Goal: Information Seeking & Learning: Find specific fact

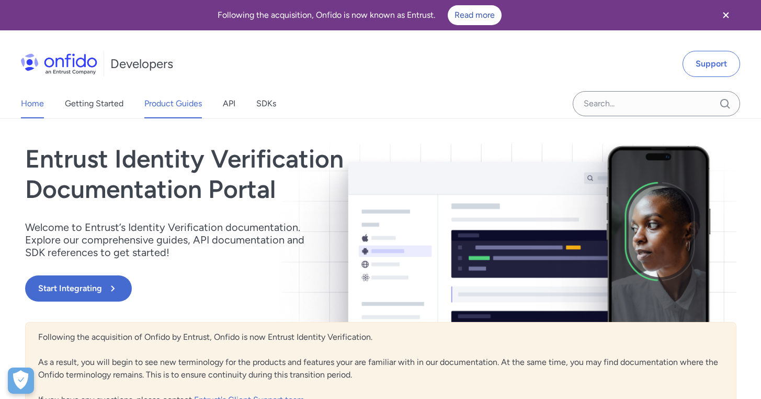
click at [165, 102] on link "Product Guides" at bounding box center [173, 103] width 58 height 29
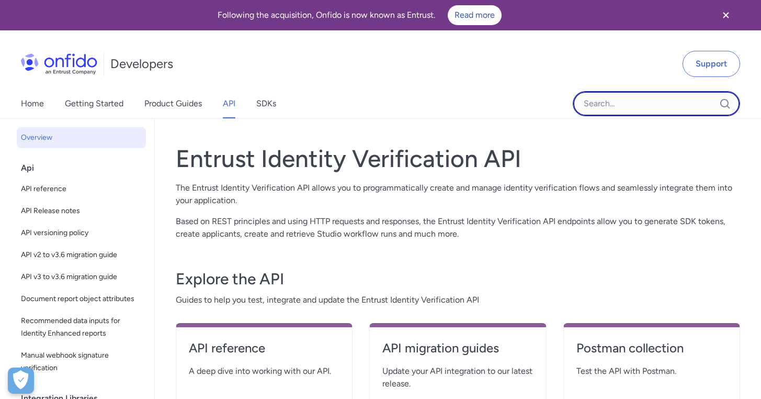
click at [606, 103] on input "Onfido search input field" at bounding box center [656, 103] width 167 height 25
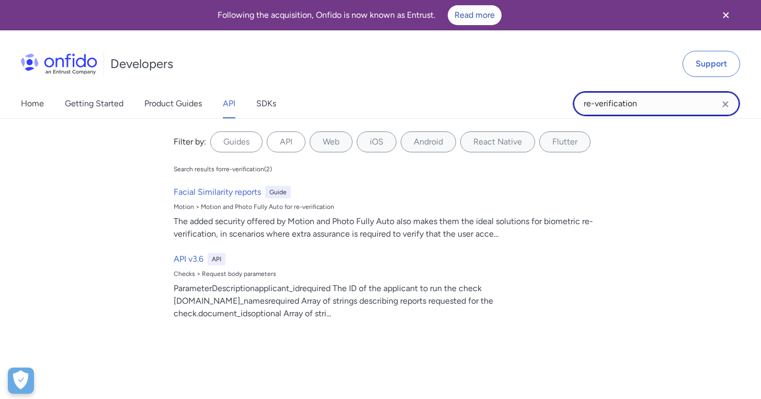
drag, startPoint x: 648, startPoint y: 104, endPoint x: 578, endPoint y: 105, distance: 70.1
click at [578, 105] on input "re-verification" at bounding box center [656, 103] width 167 height 25
type input "re-authentication"
